Goal: Task Accomplishment & Management: Use online tool/utility

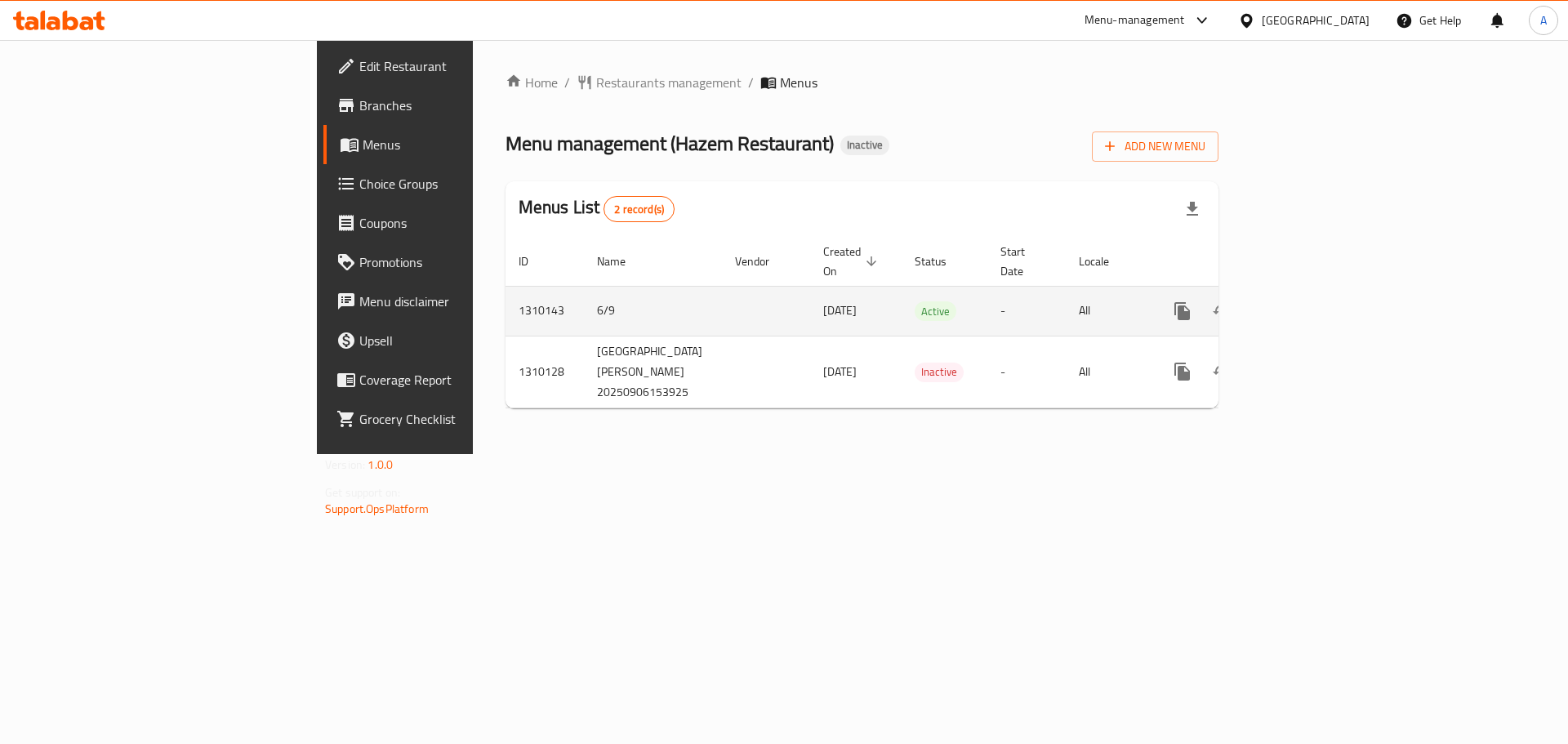
click at [1310, 302] on icon "enhanced table" at bounding box center [1300, 311] width 20 height 20
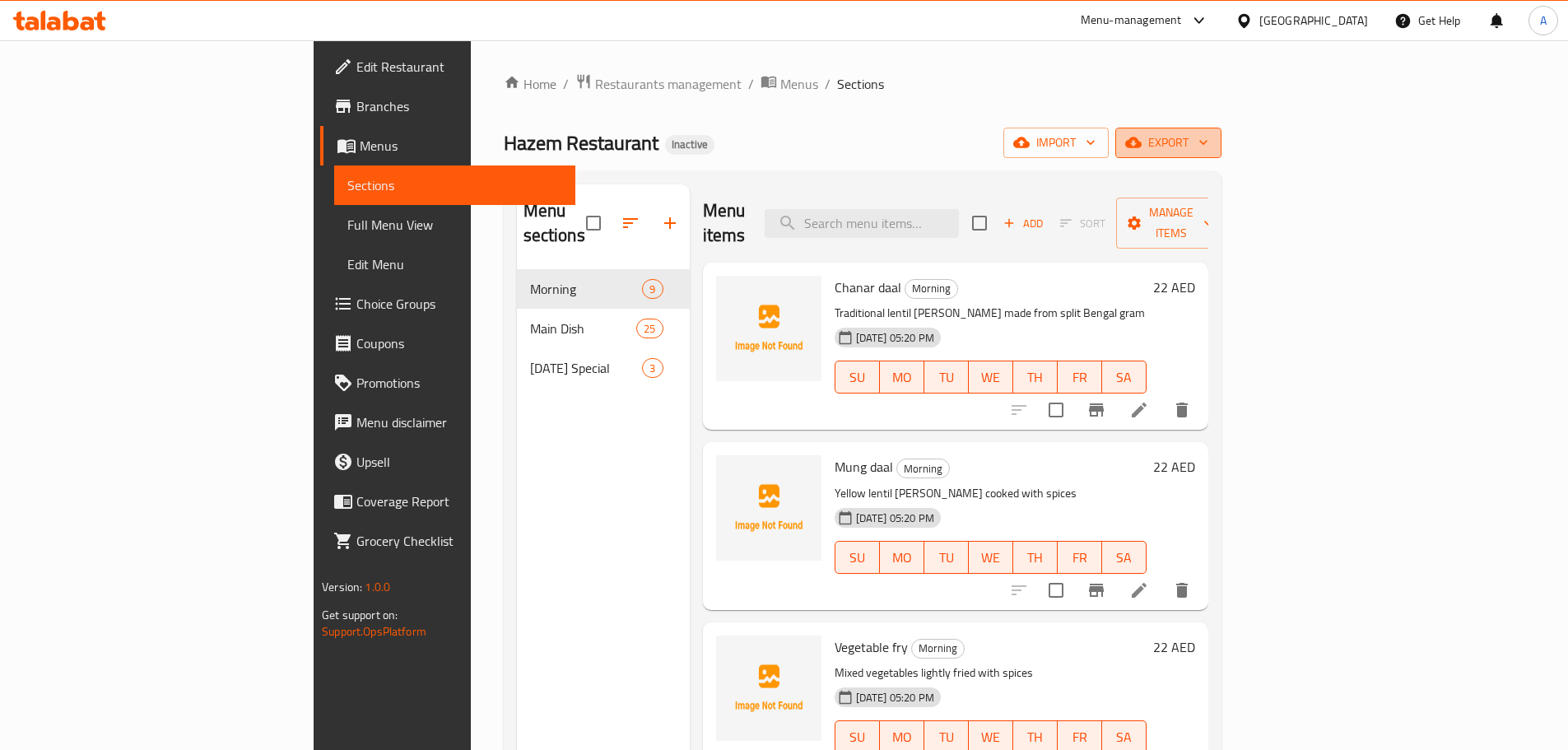
click at [1142, 140] on icon "button" at bounding box center [1133, 142] width 17 height 11
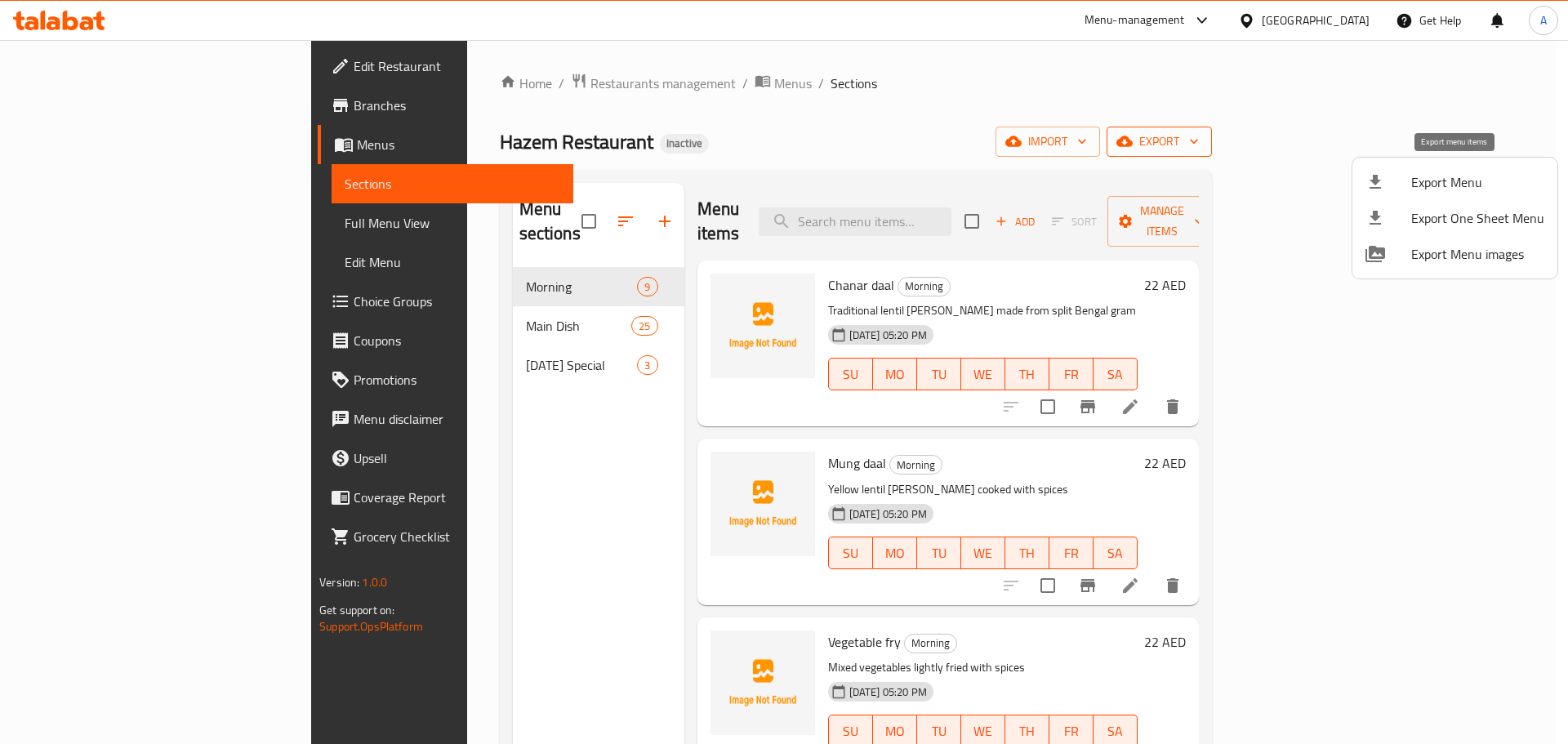
click at [1407, 184] on div at bounding box center [1387, 182] width 45 height 20
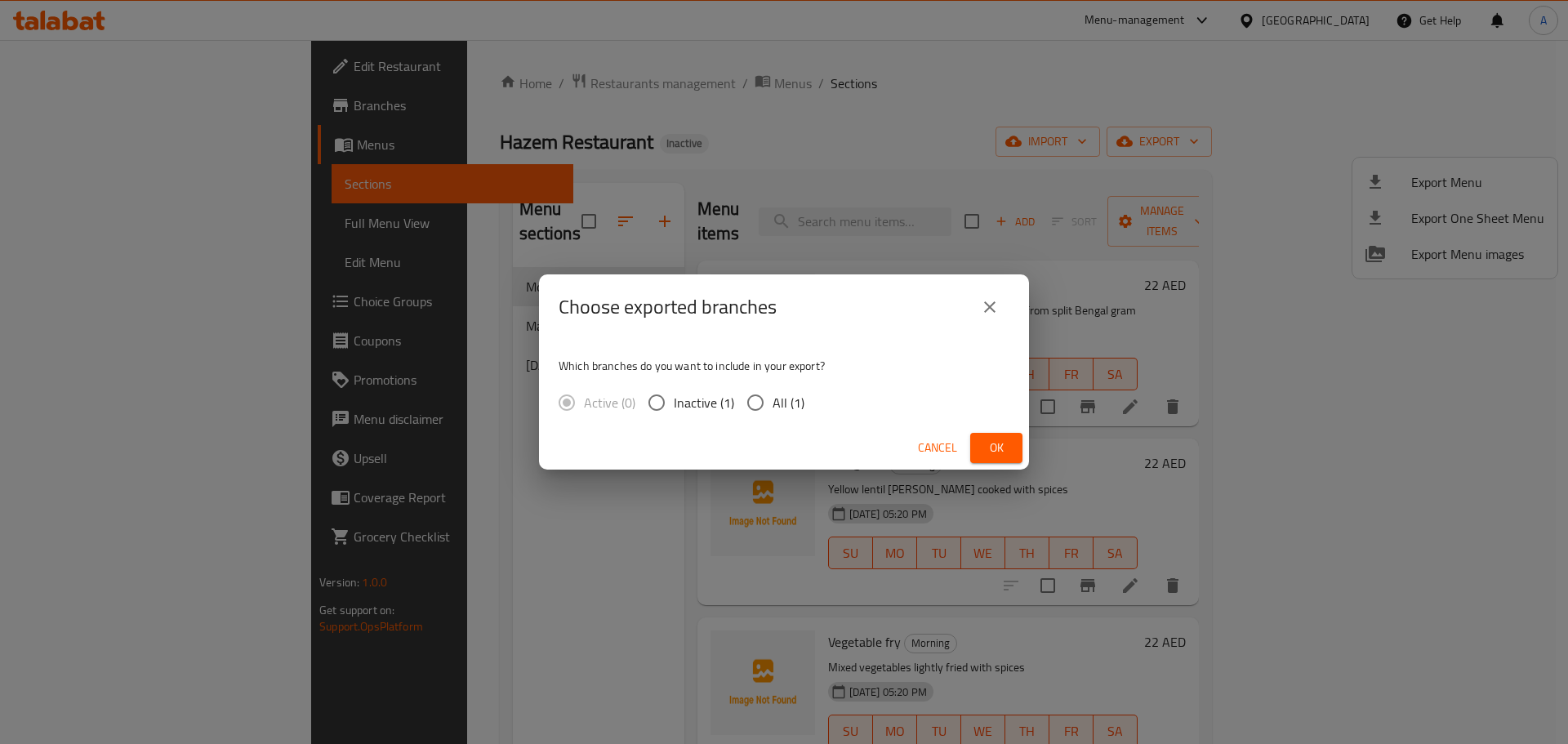
click at [784, 397] on span "All (1)" at bounding box center [788, 403] width 32 height 20
click at [772, 397] on input "All (1)" at bounding box center [756, 403] width 35 height 35
radio input "true"
click at [1044, 456] on div "Choose exported branches Which branches do you want to include in your export? …" at bounding box center [784, 372] width 1568 height 744
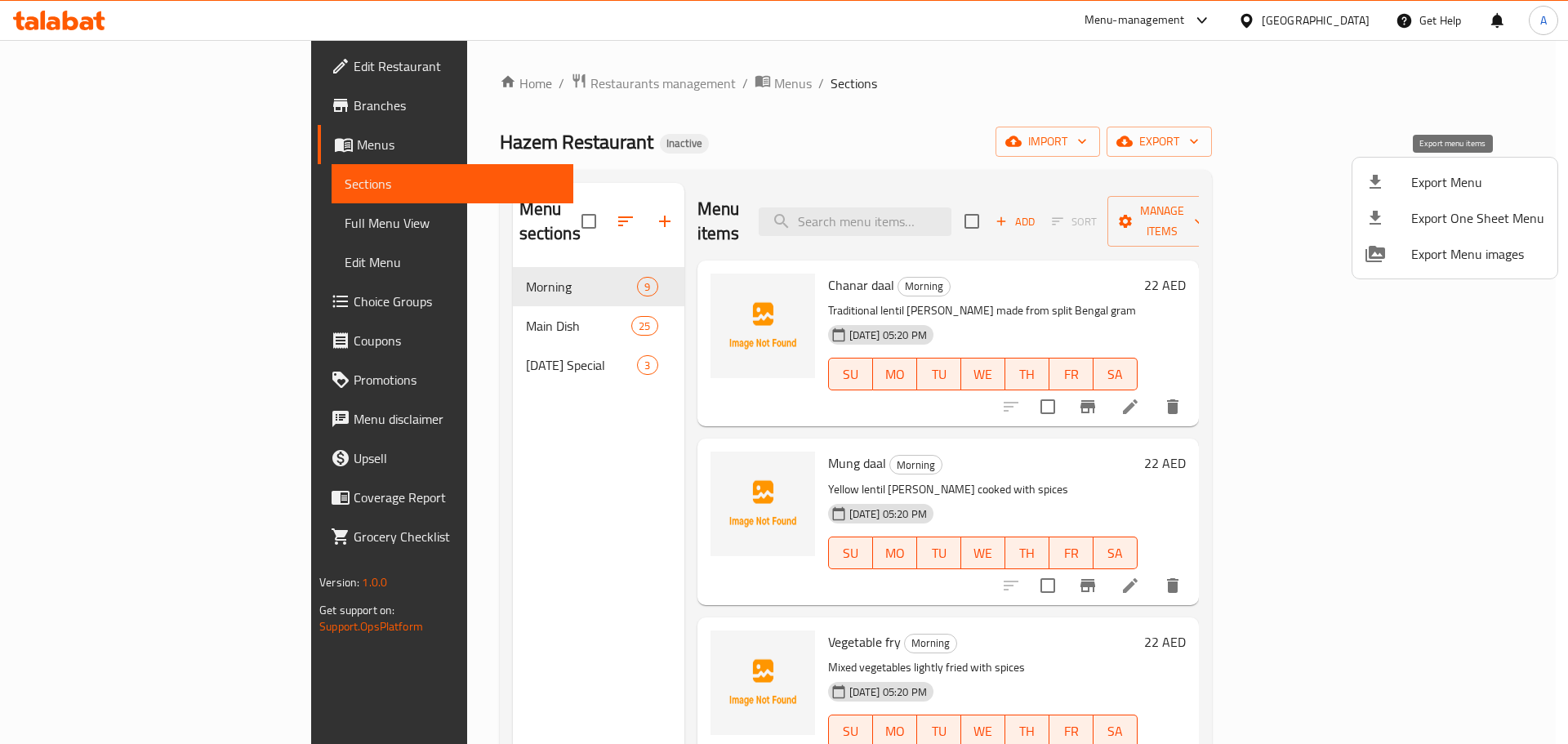
click at [1428, 178] on span "Export Menu" at bounding box center [1477, 182] width 133 height 20
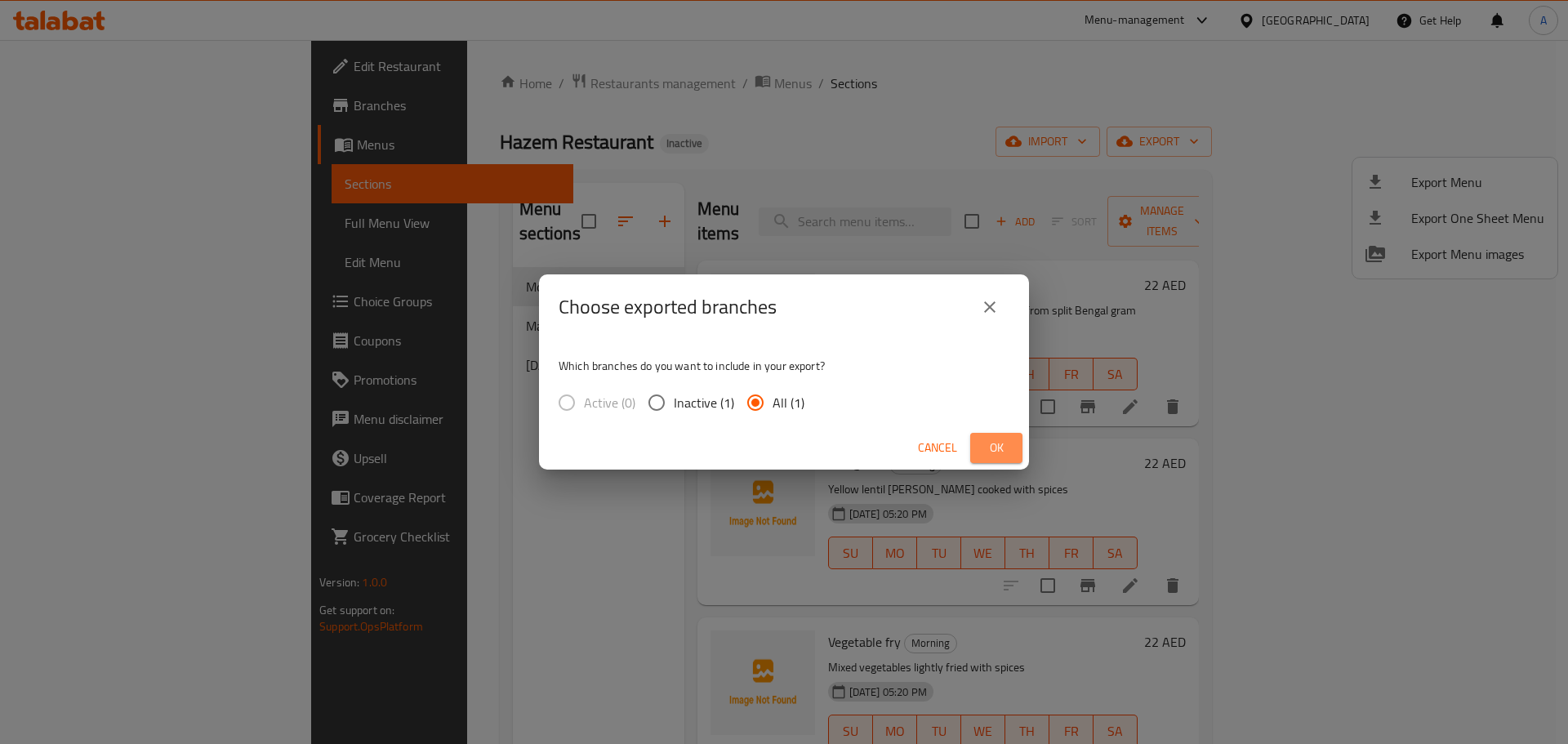
click at [995, 448] on span "Ok" at bounding box center [997, 447] width 26 height 21
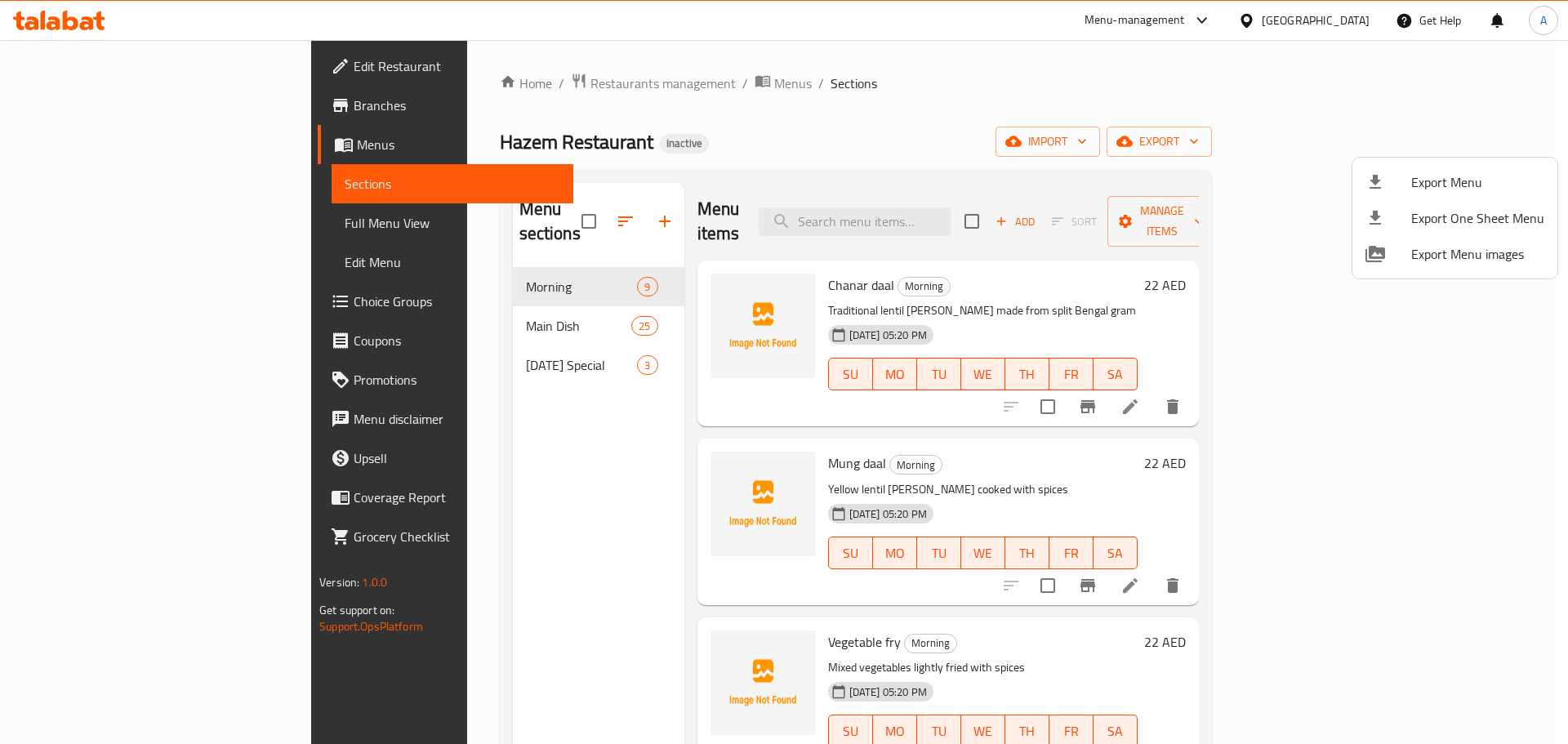
click at [179, 68] on div at bounding box center [784, 372] width 1568 height 744
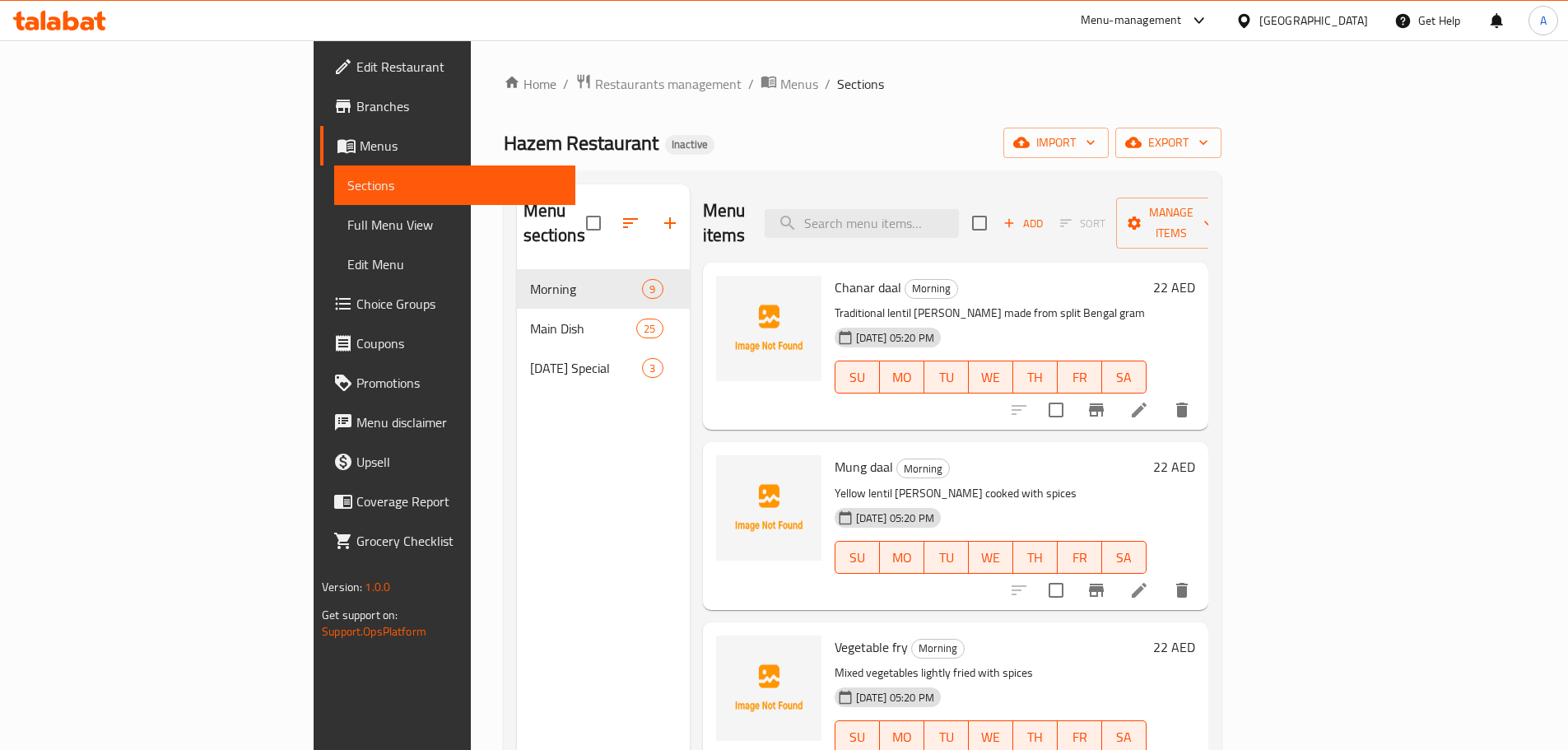
click at [356, 68] on span "Edit Restaurant" at bounding box center [460, 66] width 206 height 20
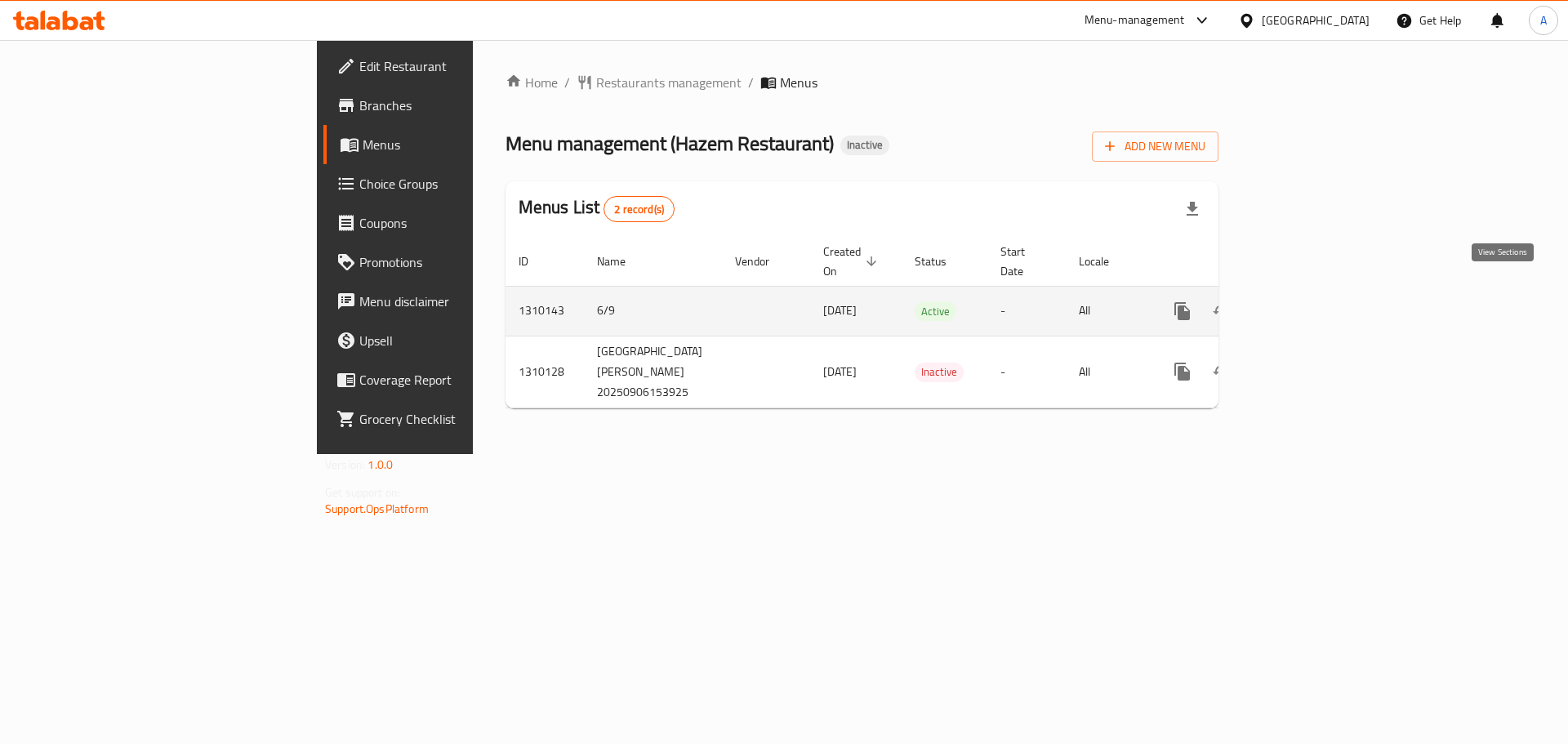
click at [1310, 302] on icon "enhanced table" at bounding box center [1300, 311] width 20 height 20
